Goal: Information Seeking & Learning: Learn about a topic

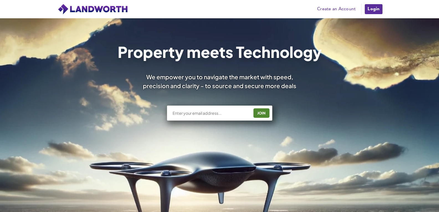
click at [381, 10] on link "Login" at bounding box center [373, 9] width 19 height 11
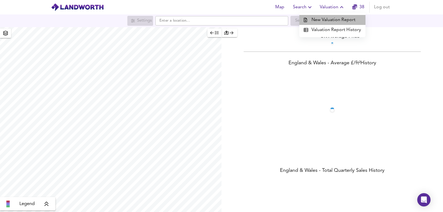
click at [337, 22] on li "New Valuation Report" at bounding box center [332, 20] width 66 height 10
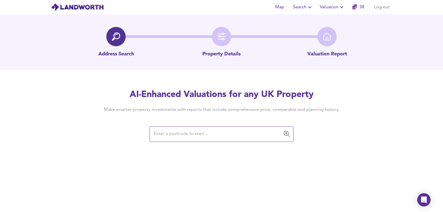
click at [173, 132] on input "text" at bounding box center [217, 134] width 131 height 11
click at [174, 133] on input "text" at bounding box center [217, 134] width 131 height 11
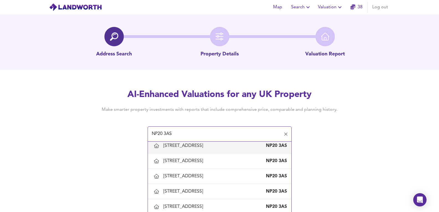
scroll to position [166, 0]
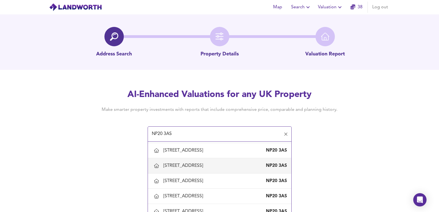
click at [190, 162] on div "[STREET_ADDRESS]" at bounding box center [219, 166] width 135 height 12
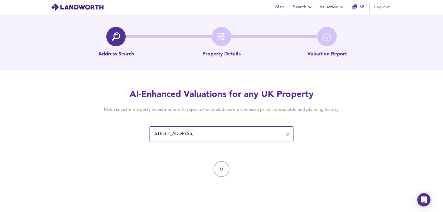
type input "11 St Brides Crescent, Newport"
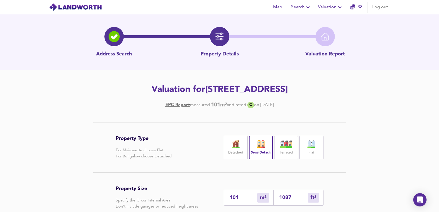
click at [332, 5] on span "Valuation" at bounding box center [330, 7] width 25 height 8
click at [326, 29] on li "Valuation Report History" at bounding box center [330, 30] width 66 height 10
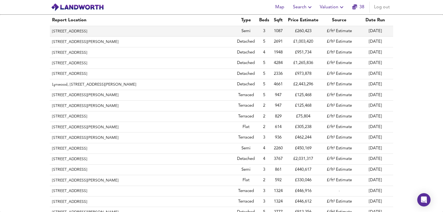
click at [94, 32] on th "11 St Brides Crescent, Newport, NP20 3AS" at bounding box center [142, 31] width 185 height 11
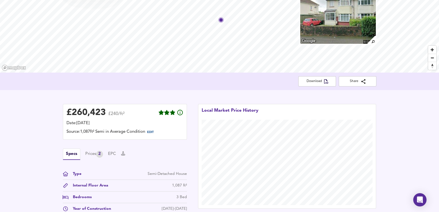
scroll to position [92, 0]
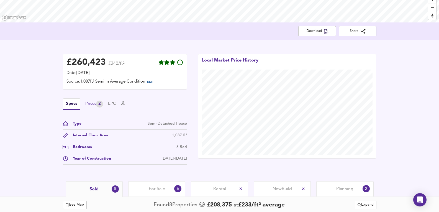
click at [97, 106] on div "Prices 2" at bounding box center [94, 103] width 18 height 7
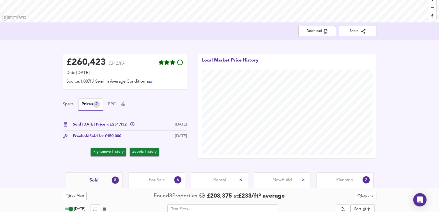
scroll to position [185, 0]
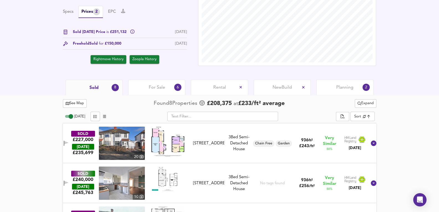
click at [358, 86] on div "Planning 2" at bounding box center [344, 87] width 57 height 15
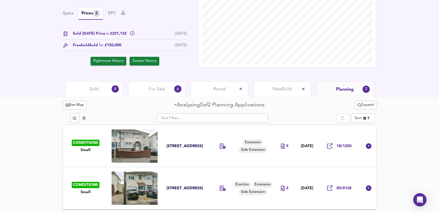
scroll to position [183, 0]
click at [138, 86] on div "For Sale 6" at bounding box center [156, 88] width 57 height 15
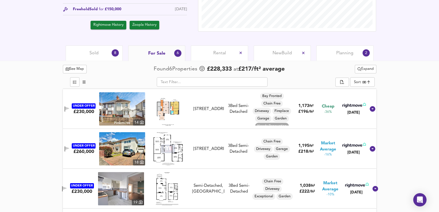
scroll to position [221, 0]
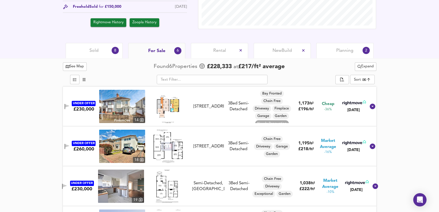
click at [84, 56] on div "Sold 8" at bounding box center [94, 50] width 57 height 15
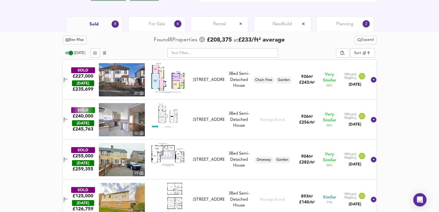
scroll to position [295, 0]
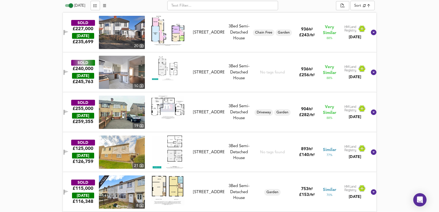
click at [123, 32] on img at bounding box center [122, 32] width 46 height 33
click at [191, 40] on div at bounding box center [168, 32] width 46 height 33
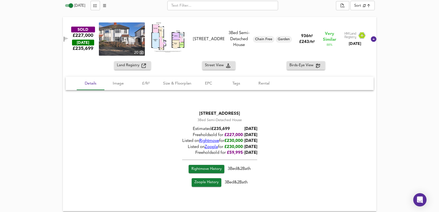
click at [116, 31] on img at bounding box center [122, 38] width 46 height 33
click at [118, 31] on img at bounding box center [122, 38] width 46 height 33
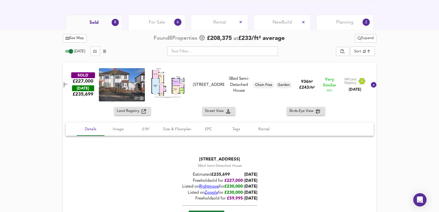
scroll to position [240, 0]
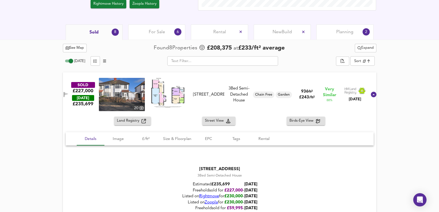
click at [150, 29] on div "For Sale 6" at bounding box center [156, 31] width 57 height 15
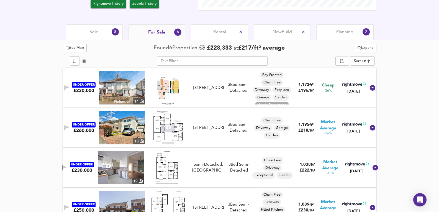
click at [129, 88] on img at bounding box center [122, 87] width 46 height 33
click at [131, 98] on img at bounding box center [122, 87] width 46 height 33
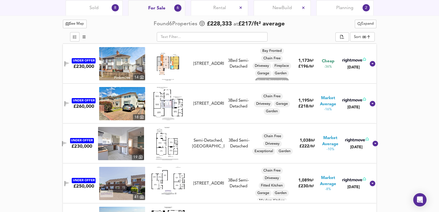
click at [93, 9] on span "Sold" at bounding box center [93, 8] width 9 height 6
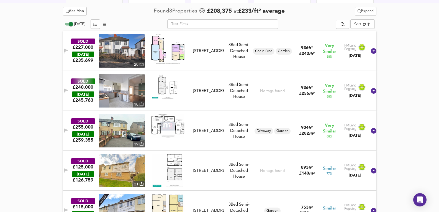
scroll to position [283, 0]
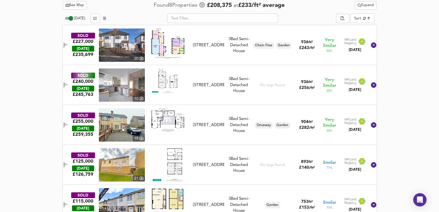
click at [242, 98] on div "SOLD £240,000 TODAY £ 245,763 10 210 Cardiff Road, NP20 3AG 210 Cardiff Road, N…" at bounding box center [213, 84] width 308 height 33
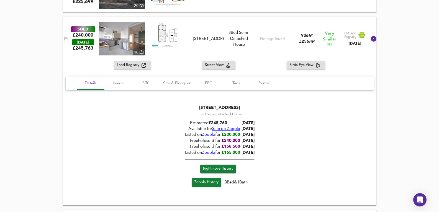
scroll to position [338, 0]
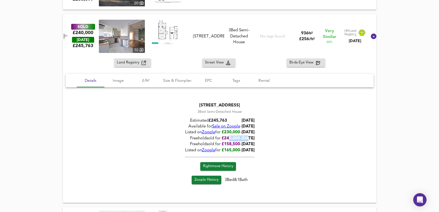
drag, startPoint x: 224, startPoint y: 138, endPoint x: 246, endPoint y: 139, distance: 21.6
click at [246, 139] on div "Freehold sold for £ 240,000 - 20/12/2024" at bounding box center [219, 138] width 69 height 6
click at [246, 139] on span "20/12/2024" at bounding box center [247, 138] width 13 height 4
drag, startPoint x: 237, startPoint y: 140, endPoint x: 257, endPoint y: 140, distance: 20.2
click at [254, 140] on div "Freehold sold for £ 240,000 - 20/12/2024" at bounding box center [219, 138] width 69 height 6
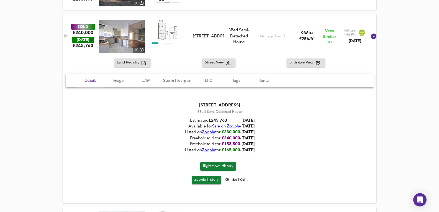
click at [254, 140] on span "20/12/2024" at bounding box center [247, 138] width 13 height 4
click at [204, 132] on span "Zoopla" at bounding box center [208, 132] width 13 height 4
click at [225, 125] on span "Sale on Zoopla" at bounding box center [226, 126] width 28 height 4
drag, startPoint x: 203, startPoint y: 138, endPoint x: 275, endPoint y: 140, distance: 72.8
click at [275, 140] on div "210 Cardiff Road, NP20 3AG 3 Bed Semi-Detached House Estimated £ 245,763 Today …" at bounding box center [220, 143] width 308 height 97
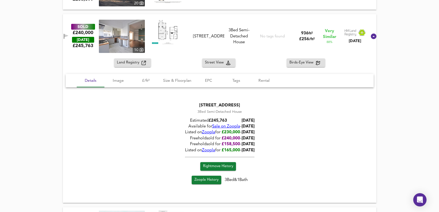
click at [427, 132] on div "See Map Found 8 Propert ies £ 208,375 at £ 233 / ft² average Expand Today ​ Sor…" at bounding box center [219, 195] width 439 height 507
click at [125, 32] on img at bounding box center [122, 36] width 46 height 33
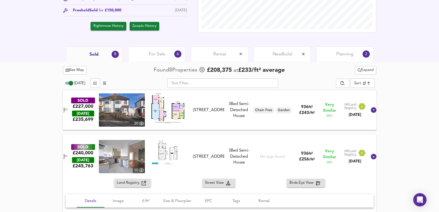
scroll to position [209, 0]
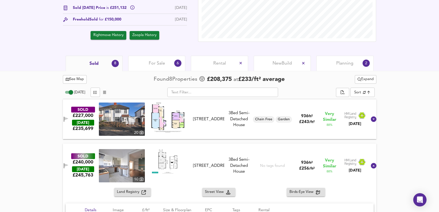
click at [143, 56] on div "For Sale 6" at bounding box center [156, 63] width 57 height 15
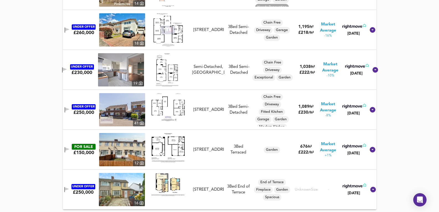
scroll to position [338, 0]
click at [119, 73] on img at bounding box center [121, 69] width 46 height 33
click at [233, 80] on div "UNDER OFFER £230,000 19 Semi-Detached, Cardiff Road, Newport, NP20 3AG Semi-Det…" at bounding box center [212, 69] width 311 height 33
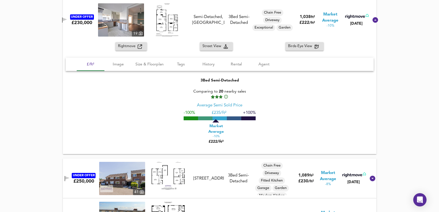
scroll to position [408, 0]
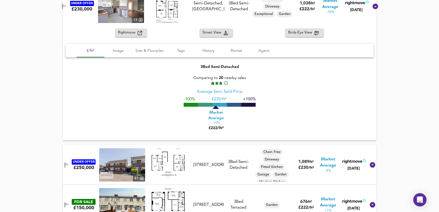
click at [115, 161] on img at bounding box center [122, 164] width 46 height 33
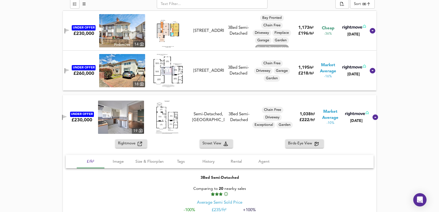
scroll to position [168, 0]
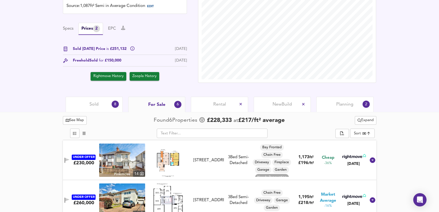
click at [79, 95] on div "£ 260,423 £240/ft² Date: 4 September 2025 Source: 1,087ft² Semi in Average Cond…" at bounding box center [219, 30] width 439 height 132
click at [83, 100] on div "Sold 8" at bounding box center [94, 104] width 57 height 15
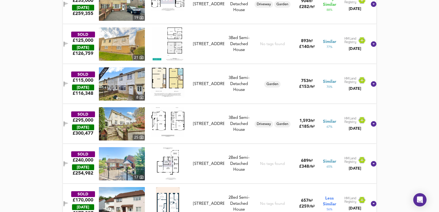
scroll to position [418, 0]
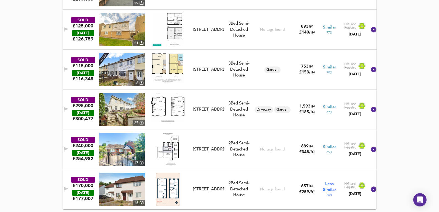
click at [133, 136] on img at bounding box center [122, 149] width 46 height 33
